Goal: Task Accomplishment & Management: Use online tool/utility

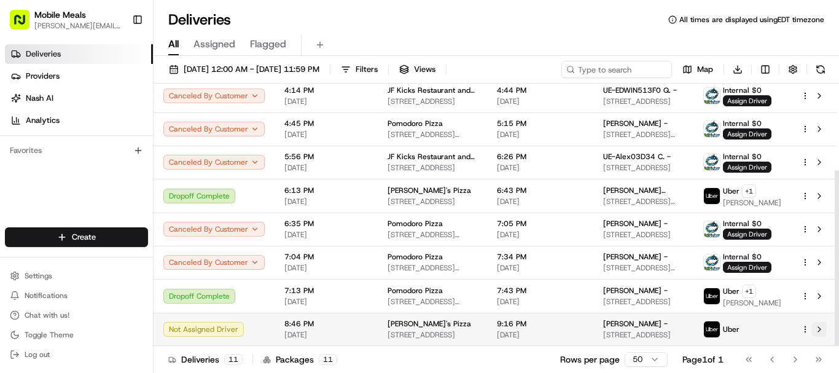
click at [821, 329] on button at bounding box center [819, 329] width 15 height 15
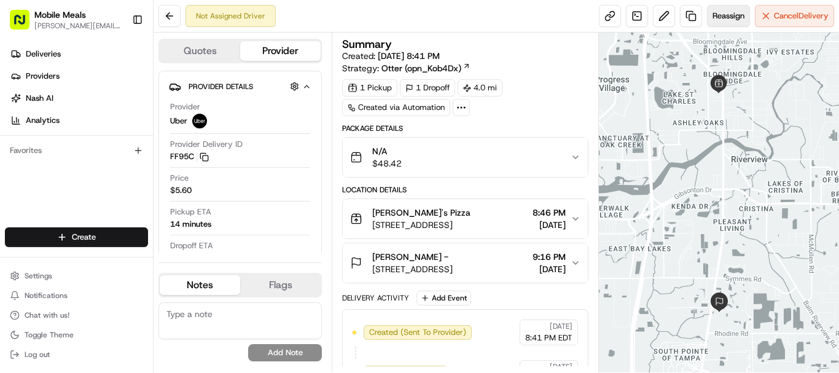
click at [723, 15] on span "Reassign" at bounding box center [729, 15] width 32 height 11
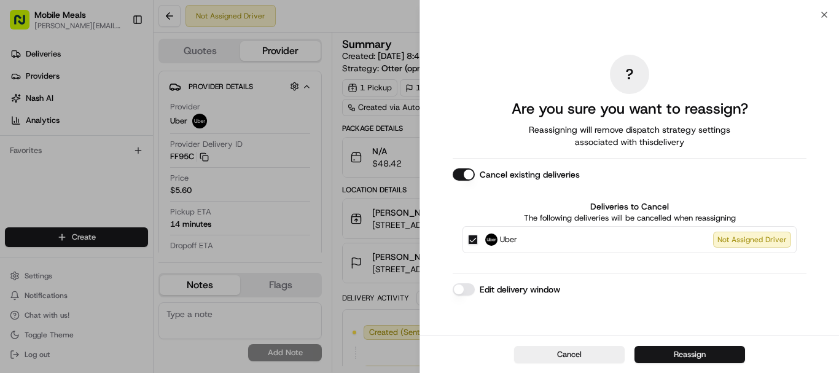
click at [717, 353] on button "Reassign" at bounding box center [690, 354] width 111 height 17
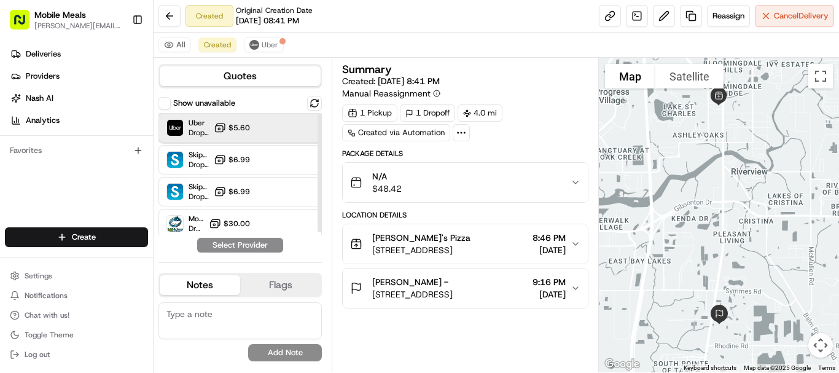
click at [263, 124] on div "Uber Dropoff ETA 27 minutes $5.60" at bounding box center [239, 127] width 163 height 29
click at [263, 242] on button "Assign Provider" at bounding box center [240, 245] width 87 height 15
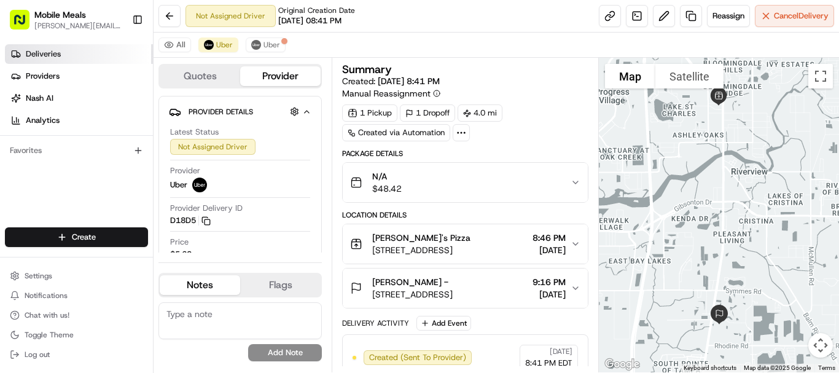
click at [66, 58] on link "Deliveries" at bounding box center [79, 54] width 148 height 20
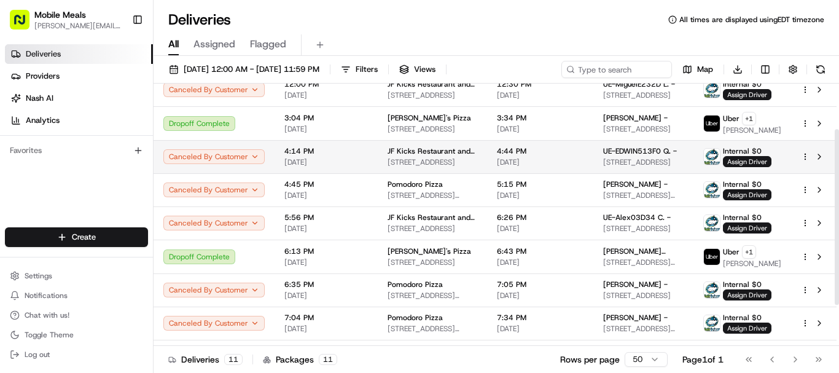
scroll to position [130, 0]
